Goal: Information Seeking & Learning: Learn about a topic

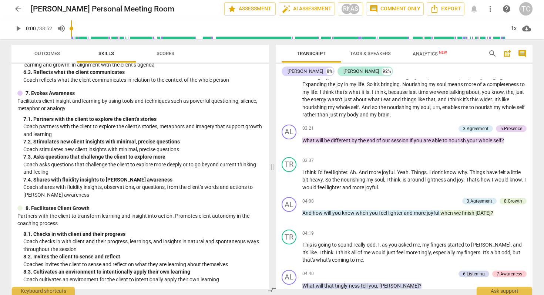
scroll to position [396, 0]
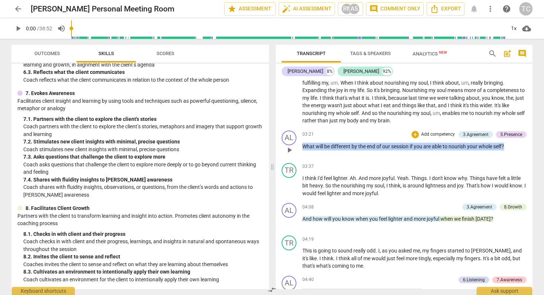
drag, startPoint x: 302, startPoint y: 143, endPoint x: 507, endPoint y: 147, distance: 204.9
click at [507, 147] on p "What will be different by the end of our session if you are able to nourish you…" at bounding box center [414, 147] width 224 height 8
copy p "What will be different by the end of our session if you are able to nourish you…"
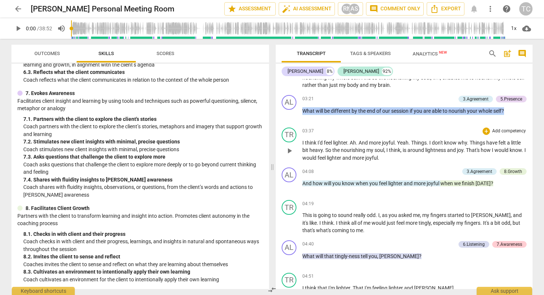
scroll to position [430, 0]
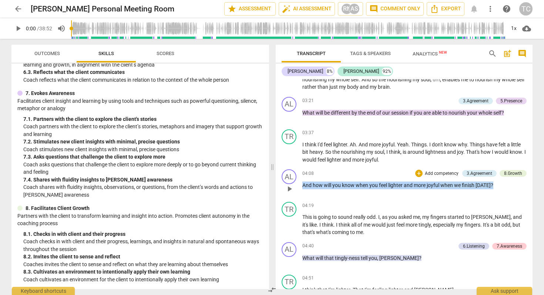
drag, startPoint x: 302, startPoint y: 182, endPoint x: 499, endPoint y: 183, distance: 197.4
click at [499, 183] on p "And how will you know when you feel lighter and more joyful when we finish [DAT…" at bounding box center [414, 186] width 224 height 8
copy p "And how will you know when you feel lighter and more joyful when we finish [DAT…"
drag, startPoint x: 300, startPoint y: 185, endPoint x: 492, endPoint y: 188, distance: 192.7
click at [492, 188] on div "AL play_arrow pause 04:08 + Add competency 3.Agreement 8.Growth keyboard_arrow_…" at bounding box center [403, 182] width 257 height 33
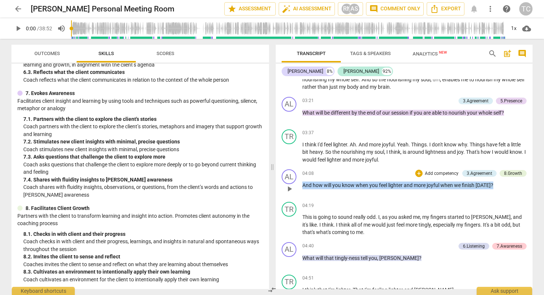
copy p "And how will you know when you feel lighter and more joyful when we finish [DAT…"
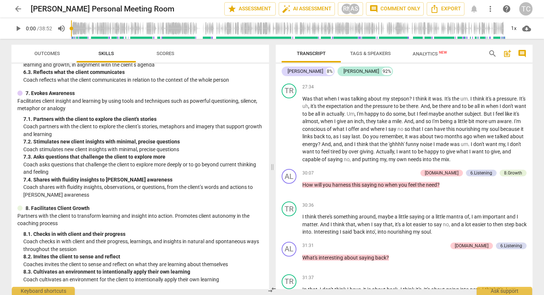
scroll to position [1844, 0]
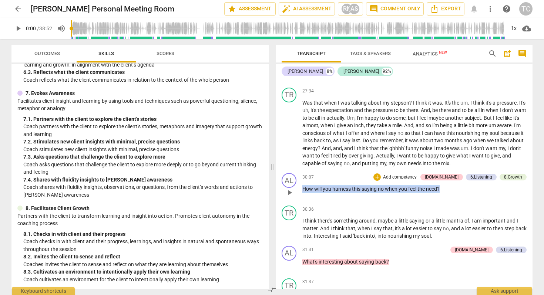
drag, startPoint x: 301, startPoint y: 196, endPoint x: 432, endPoint y: 201, distance: 131.0
click at [432, 201] on div "AL play_arrow pause 30:07 + Add competency [DOMAIN_NAME] 6.Listening 8.Growth k…" at bounding box center [403, 186] width 257 height 33
copy p "How will you harness this saying no when you feel the need ?"
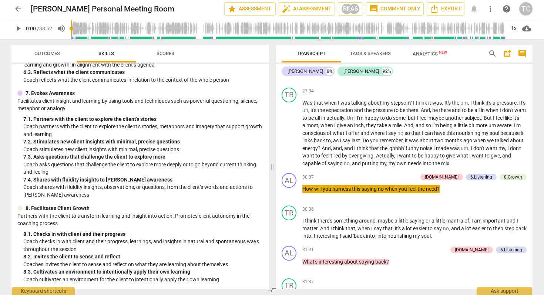
drag, startPoint x: 443, startPoint y: 195, endPoint x: 163, endPoint y: 2, distance: 339.8
